Goal: Share content: Share content

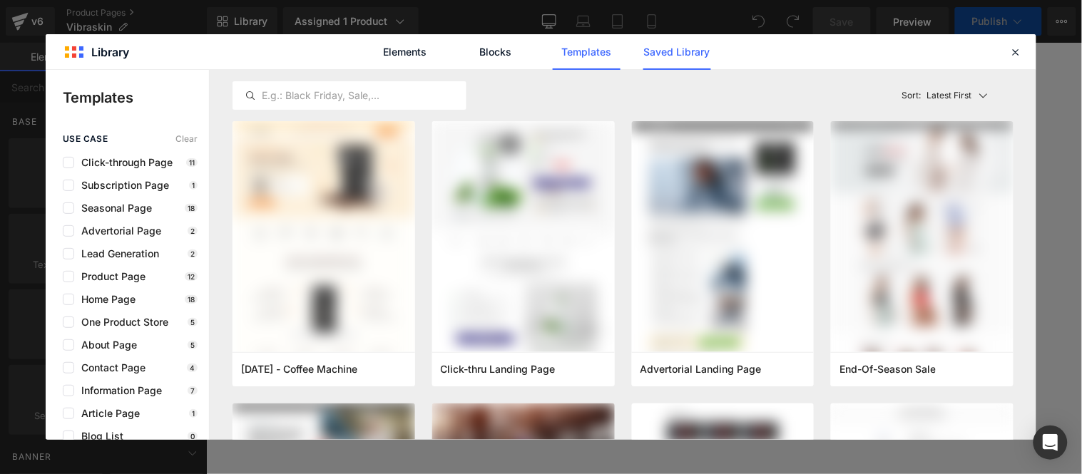
click at [0, 0] on link "Saved Library" at bounding box center [0, 0] width 0 height 0
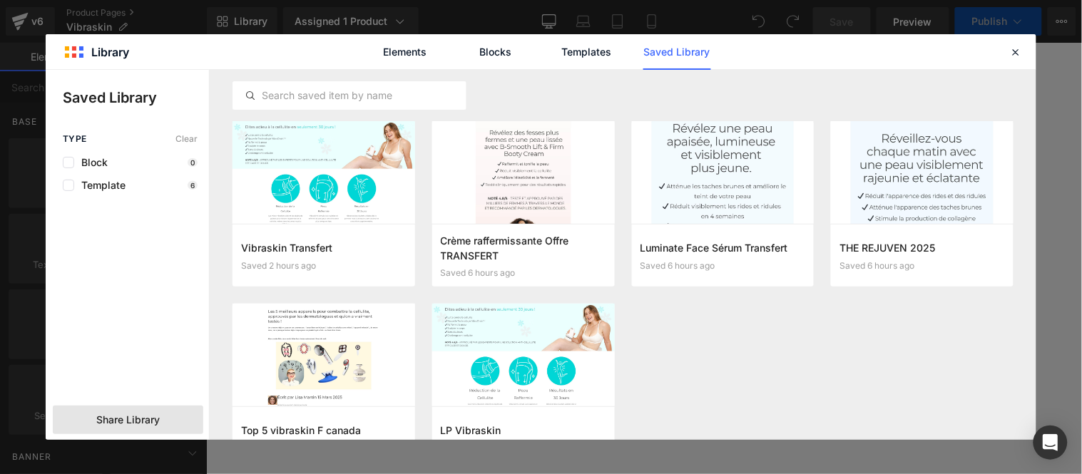
click at [133, 422] on span "Share Library" at bounding box center [127, 420] width 63 height 14
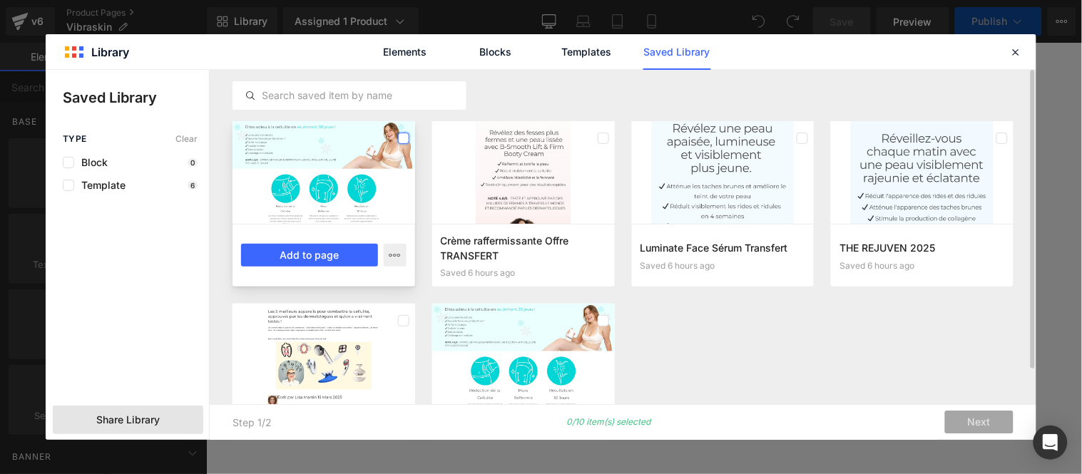
click at [404, 133] on label at bounding box center [403, 138] width 11 height 11
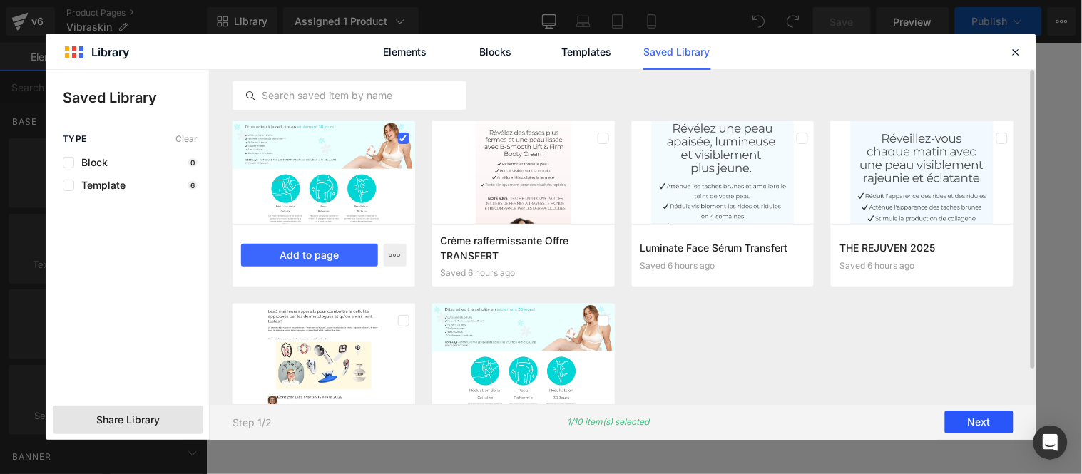
click at [986, 425] on button "Next" at bounding box center [979, 423] width 68 height 23
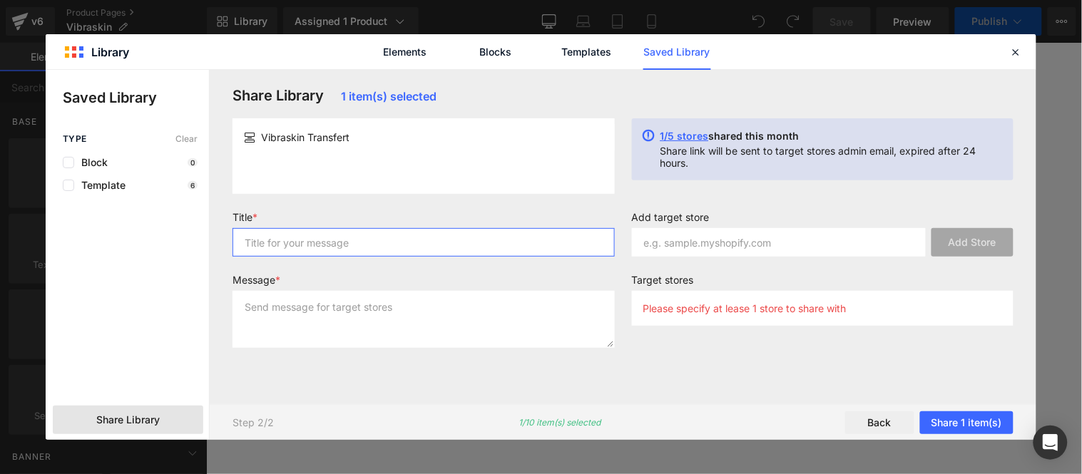
click at [316, 238] on input "text" at bounding box center [424, 242] width 382 height 29
type input "Vibraskin"
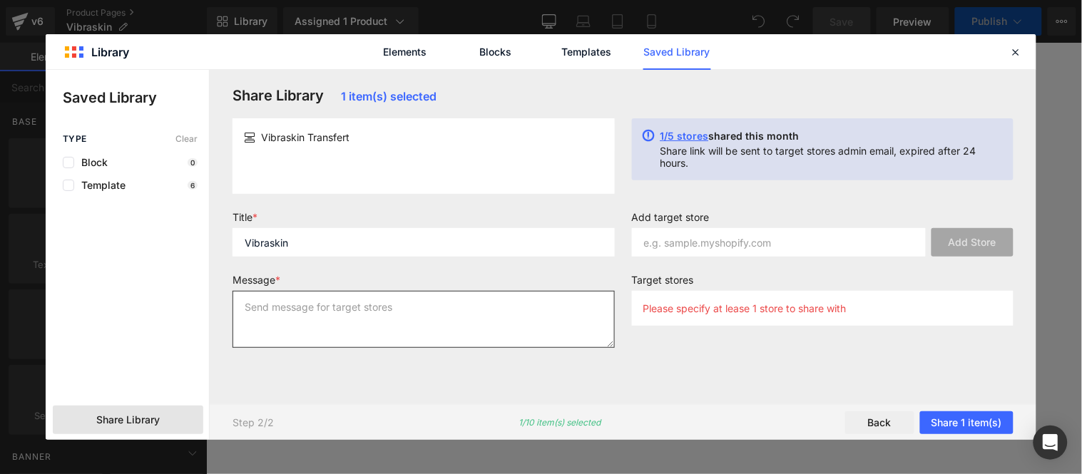
click at [337, 311] on textarea at bounding box center [424, 319] width 382 height 57
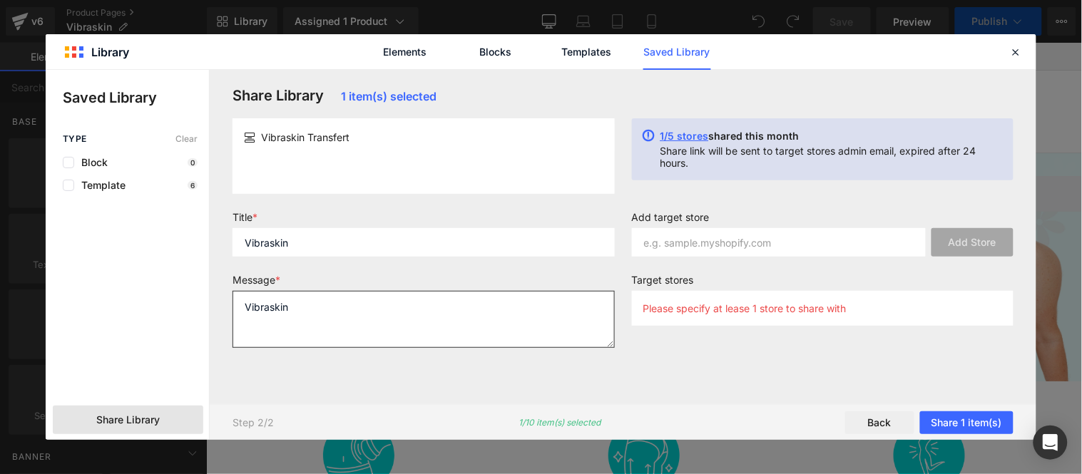
type textarea "Vibraskin"
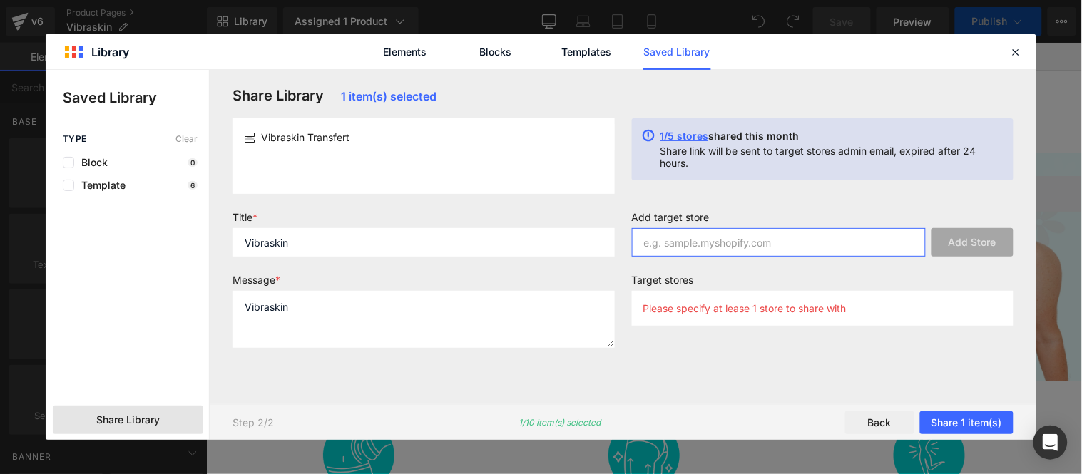
click at [763, 247] on input "text" at bounding box center [779, 242] width 295 height 29
click at [796, 238] on input "text" at bounding box center [779, 242] width 295 height 29
paste input "j60h5y-us"
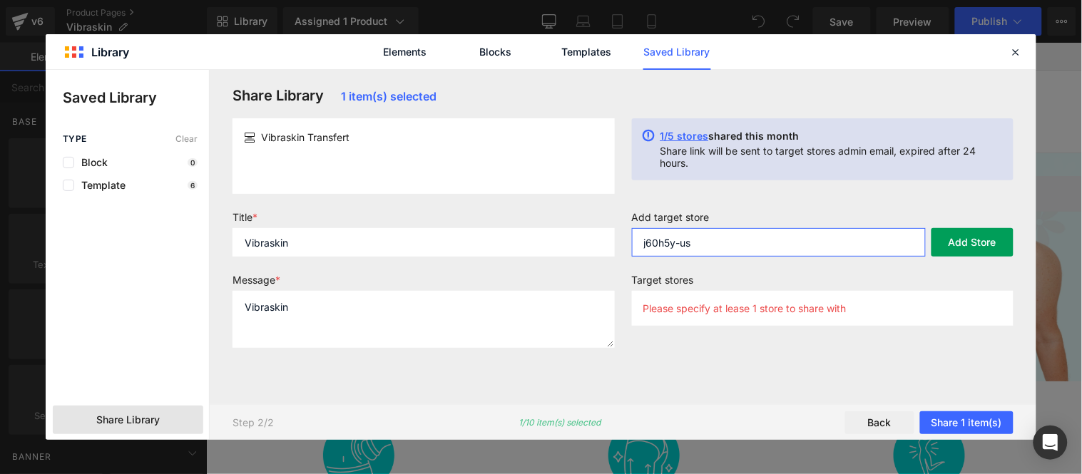
type input "j60h5y-us"
click at [967, 248] on button "Add Store" at bounding box center [973, 242] width 82 height 29
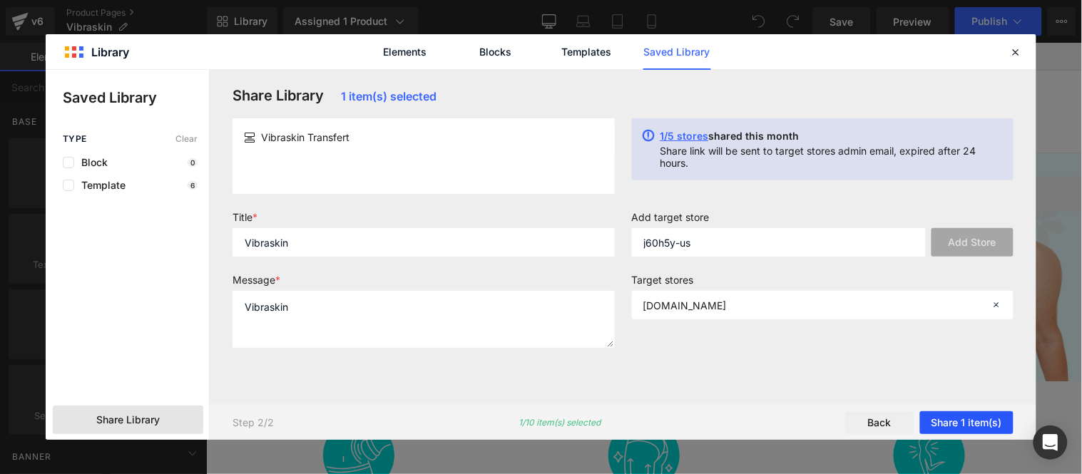
click at [976, 423] on button "Share 1 item(s)" at bounding box center [966, 423] width 93 height 23
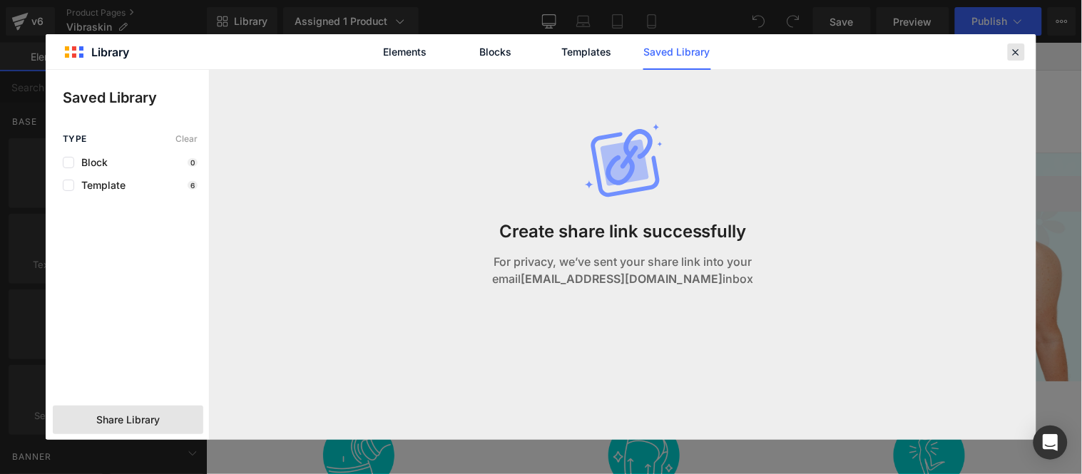
drag, startPoint x: 1021, startPoint y: 51, endPoint x: 889, endPoint y: 5, distance: 139.9
click at [1020, 51] on icon at bounding box center [1016, 52] width 13 height 13
